Goal: Check status: Check status

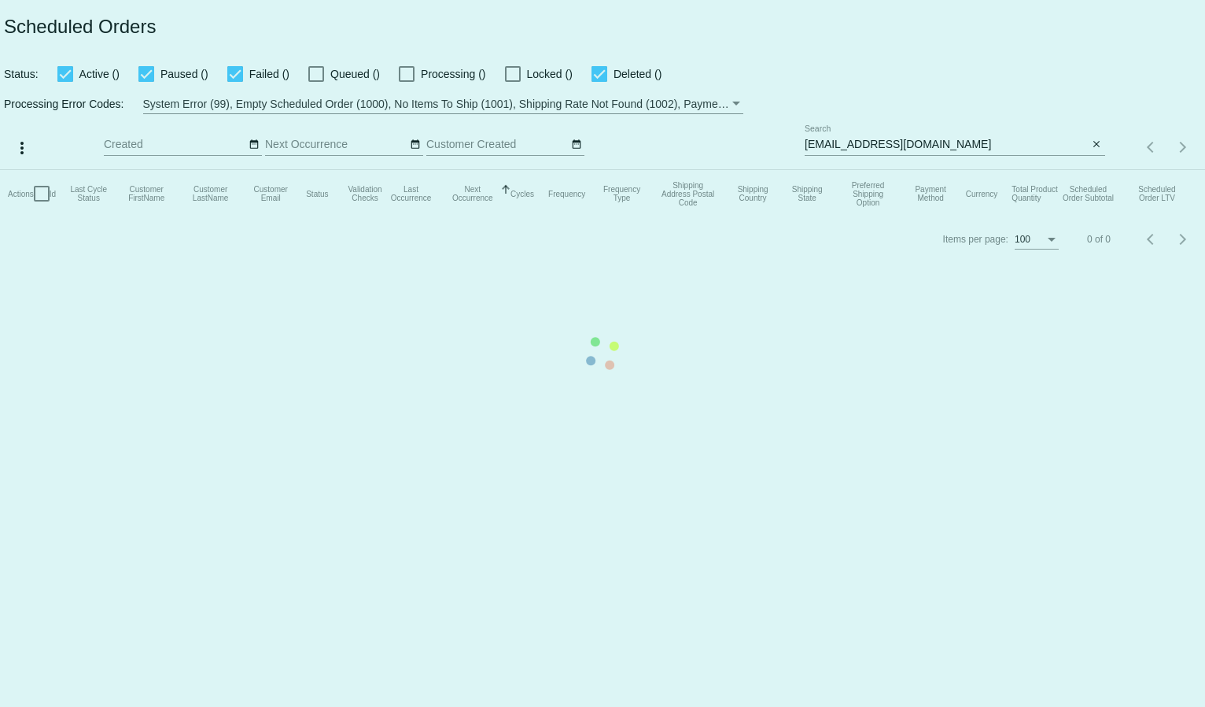
click at [876, 170] on mat-table "Actions Id Last Cycle Status Customer FirstName Customer LastName Customer Emai…" at bounding box center [602, 193] width 1205 height 47
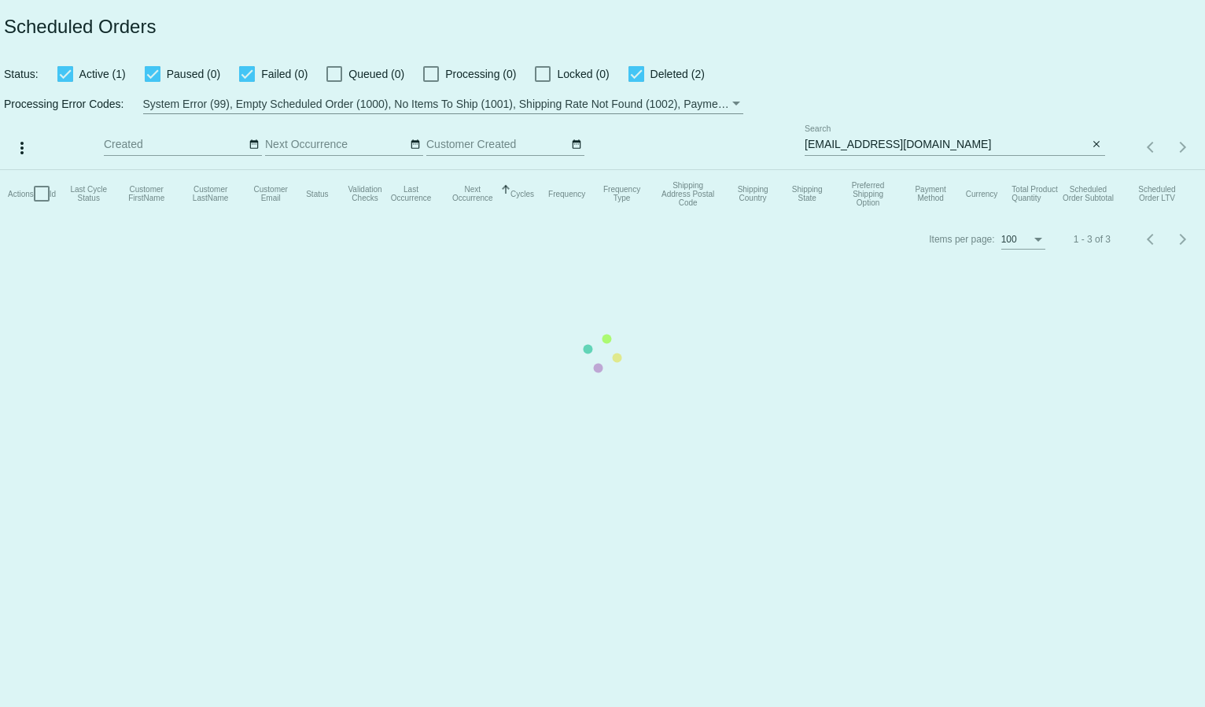
click at [843, 170] on mat-table "Actions Id Last Cycle Status Customer FirstName Customer LastName Customer Emai…" at bounding box center [602, 193] width 1205 height 47
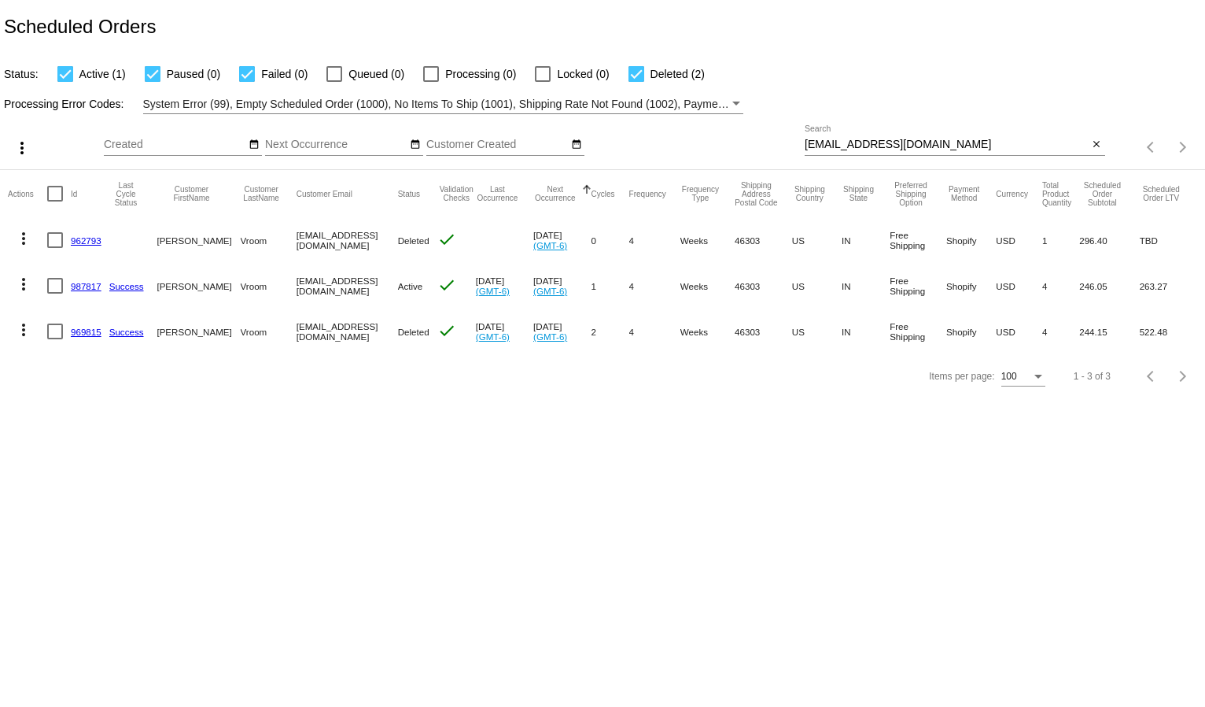
click at [841, 145] on input "vvroom15@gmail.com" at bounding box center [947, 144] width 284 height 13
paste input "jpifer23@ao"
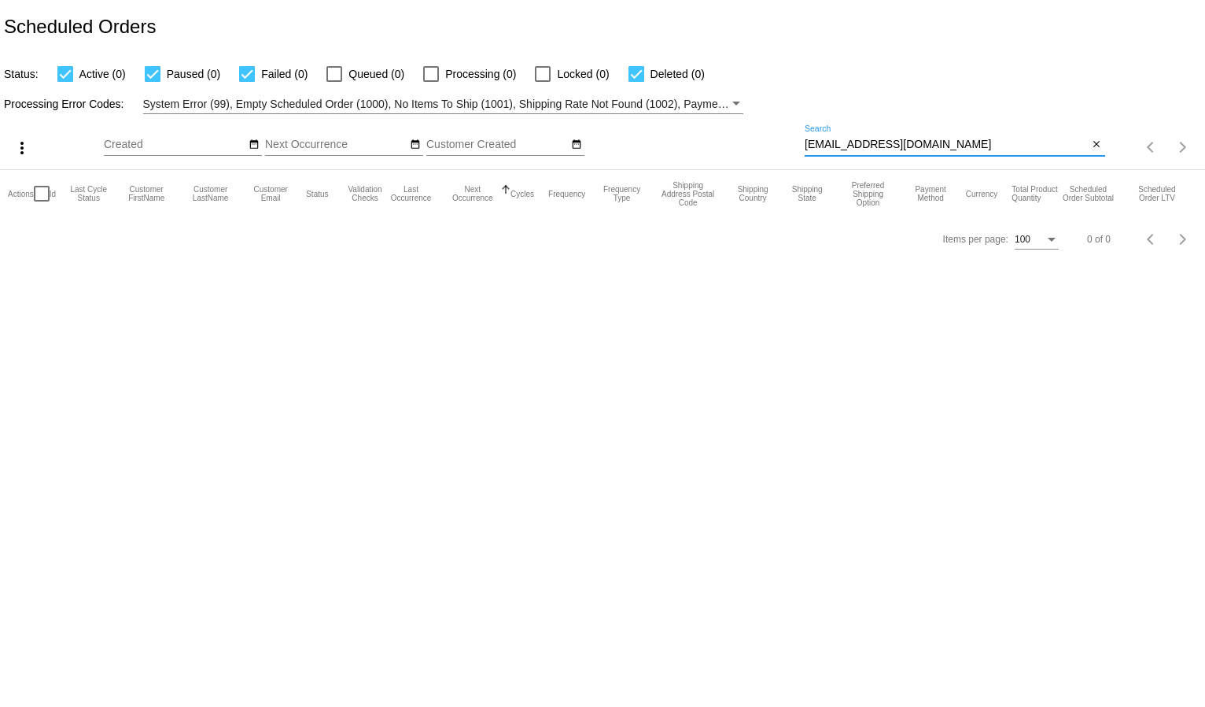
type input "jpifer23@aol.com"
click at [868, 91] on div "Processing Error Codes: System Error (99), Empty Scheduled Order (1000), No Ite…" at bounding box center [602, 98] width 1205 height 31
